Goal: Information Seeking & Learning: Learn about a topic

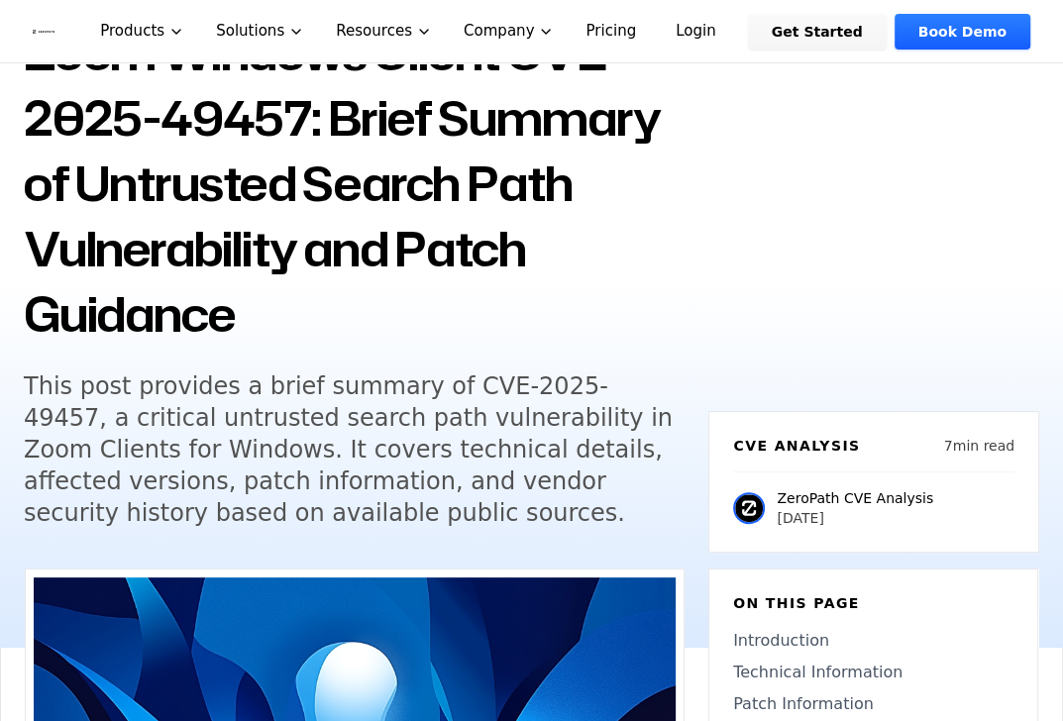
scroll to position [187, 0]
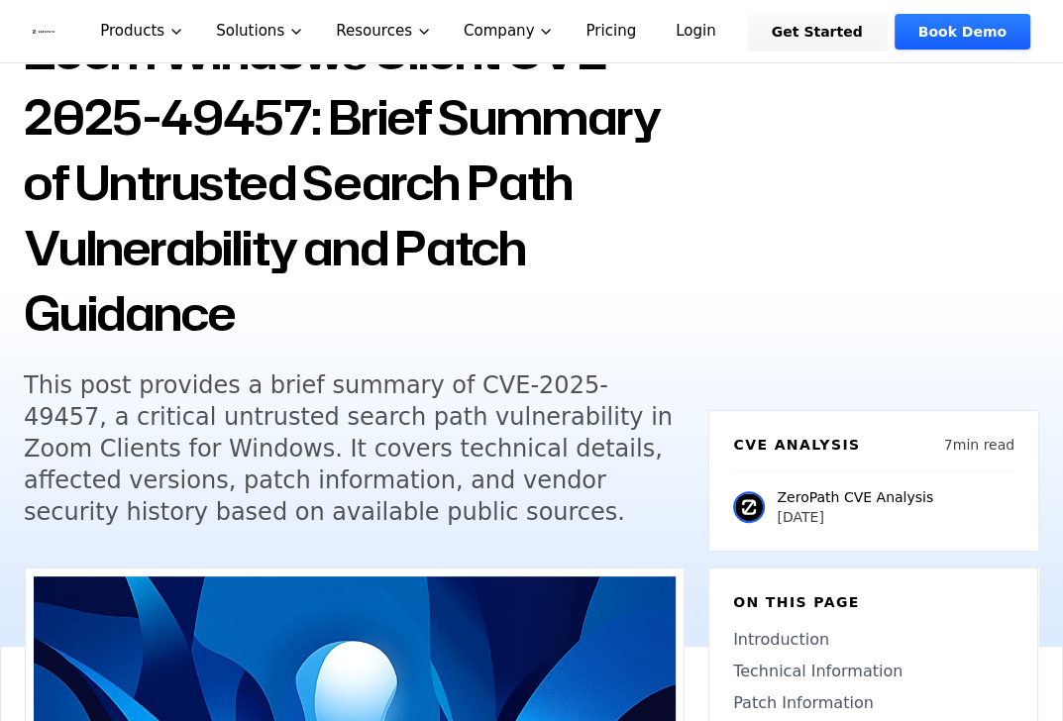
click at [658, 507] on h5 "This post provides a brief summary of CVE-2025-49457, a critical untrusted sear…" at bounding box center [354, 448] width 661 height 158
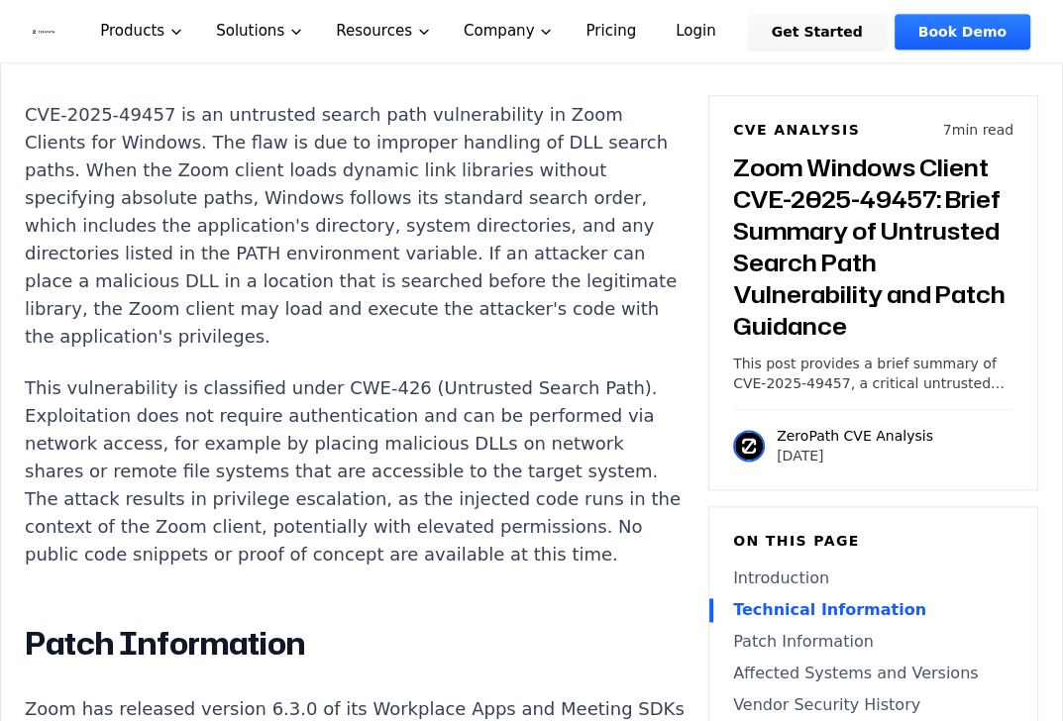
scroll to position [1790, 0]
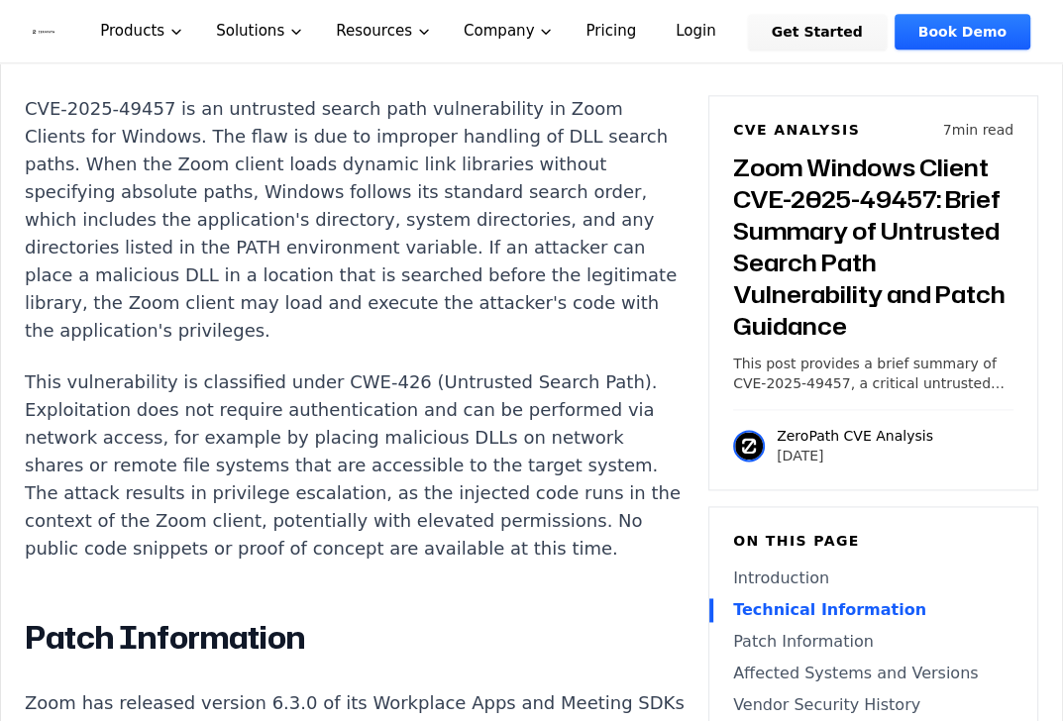
click at [409, 368] on p "This vulnerability is classified under CWE-426 (Untrusted Search Path). Exploit…" at bounding box center [355, 465] width 660 height 194
drag, startPoint x: 409, startPoint y: 329, endPoint x: 538, endPoint y: 332, distance: 128.8
click at [538, 368] on p "This vulnerability is classified under CWE-426 (Untrusted Search Path). Exploit…" at bounding box center [355, 465] width 660 height 194
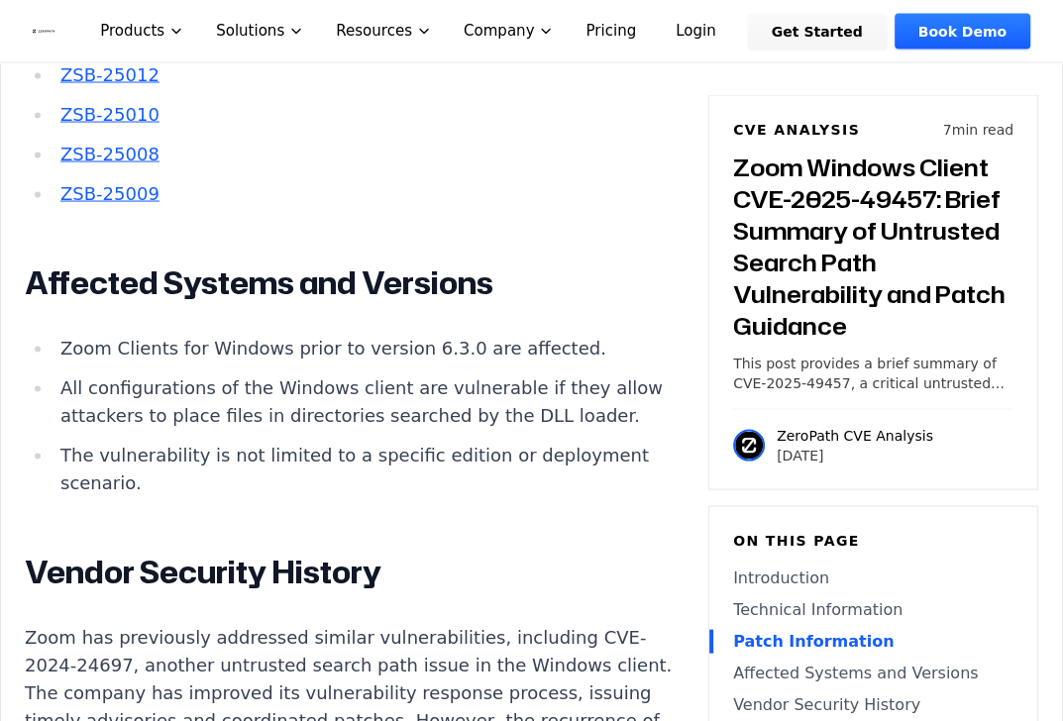
scroll to position [2716, 0]
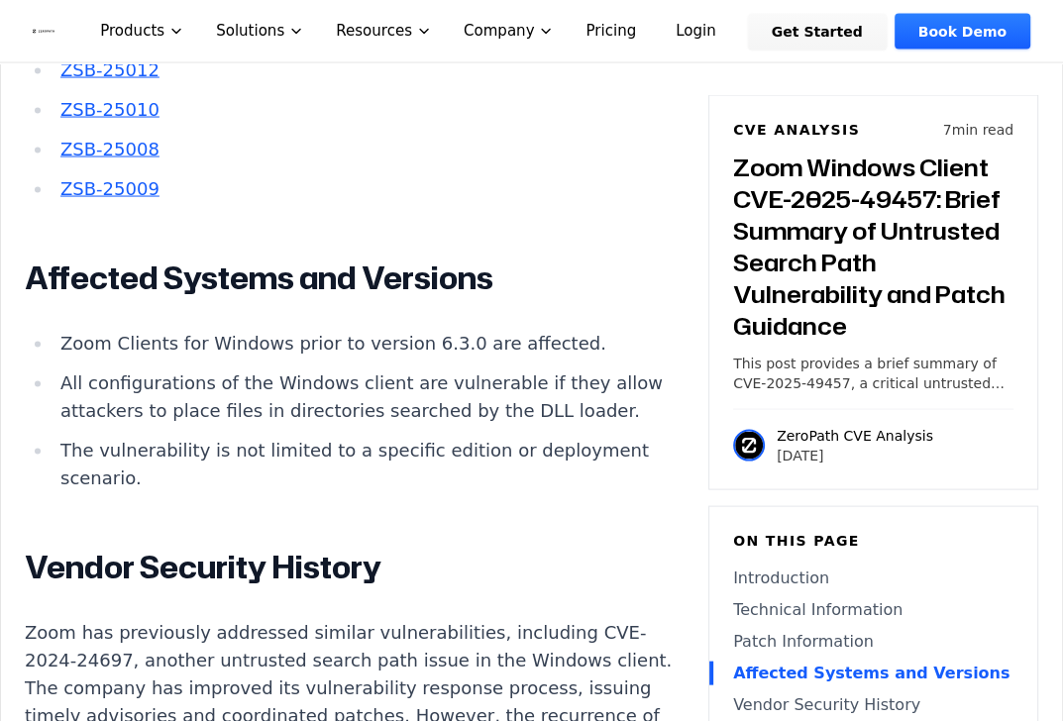
click at [975, 447] on div "ZeroPath CVE Analysis [DATE]" at bounding box center [873, 437] width 280 height 56
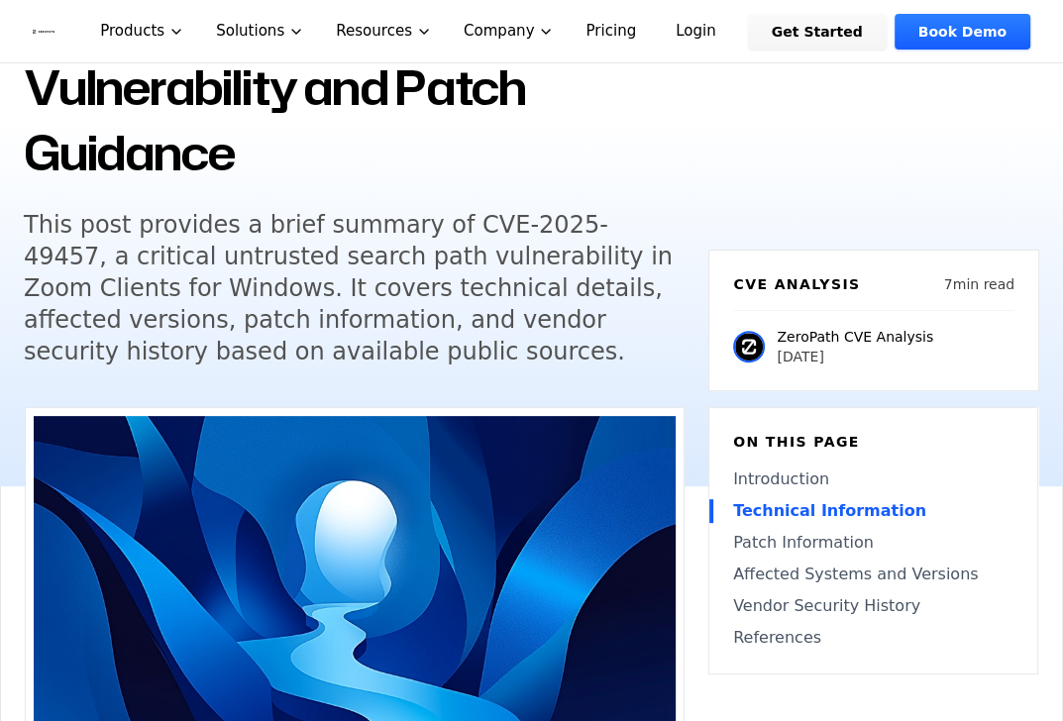
scroll to position [347, 0]
